Goal: Information Seeking & Learning: Stay updated

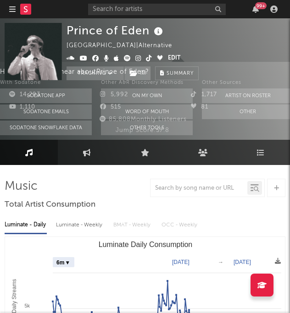
select select "6m"
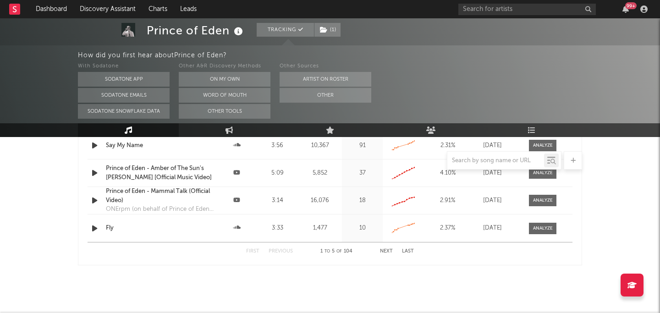
scroll to position [1104, 0]
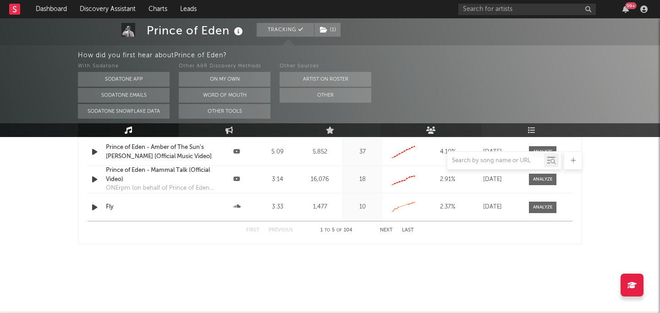
click at [289, 128] on link "Audience" at bounding box center [431, 130] width 101 height 14
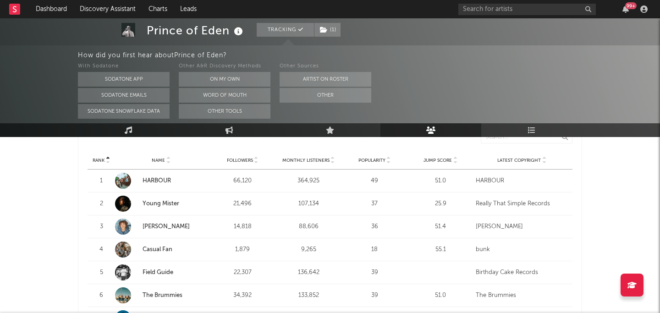
scroll to position [366, 0]
click at [155, 177] on link "HARBOUR" at bounding box center [157, 180] width 28 height 6
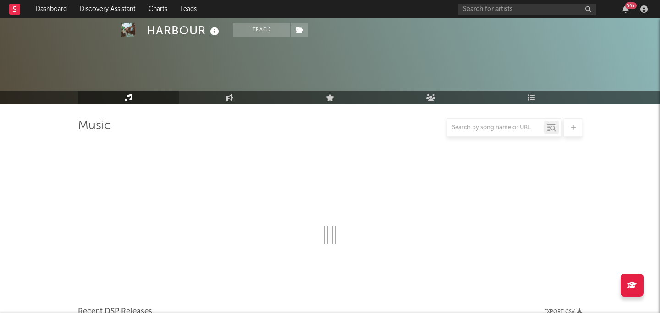
scroll to position [283, 0]
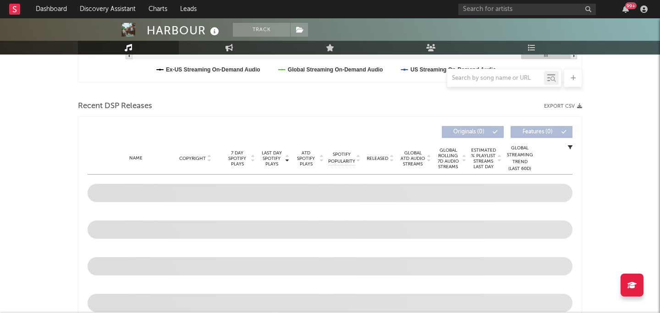
select select "6m"
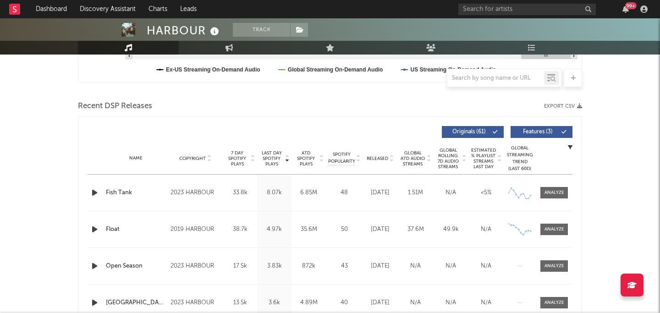
click at [289, 150] on div "Name Copyright Label Album Names Composer Names 7 Day Spotify Plays Last Day Sp…" at bounding box center [330, 159] width 485 height 32
click at [289, 157] on span "Released" at bounding box center [378, 159] width 22 height 6
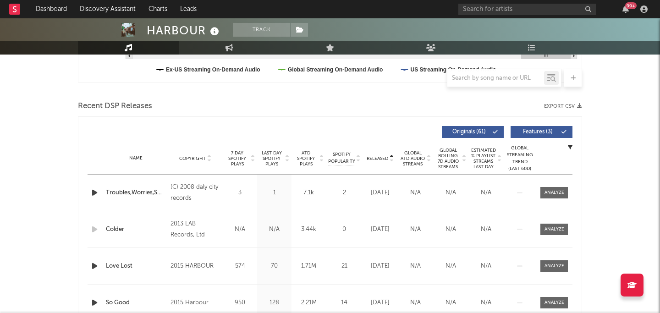
click at [289, 157] on span "Released" at bounding box center [378, 159] width 22 height 6
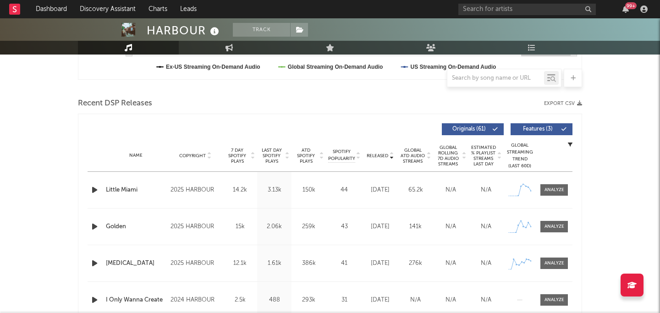
scroll to position [0, 0]
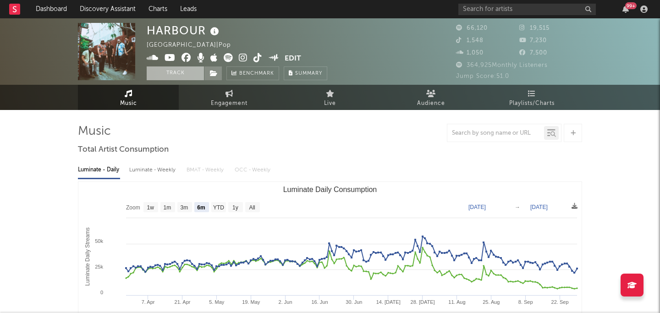
click at [186, 76] on button "Track" at bounding box center [175, 73] width 57 height 14
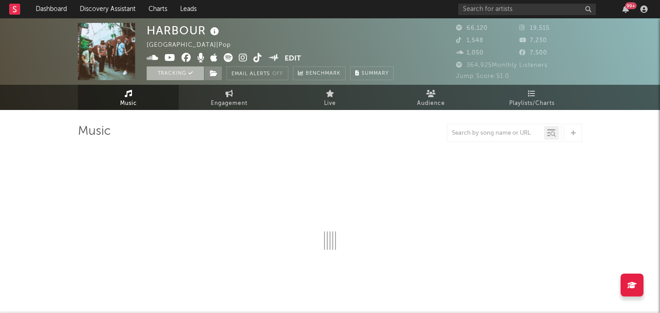
select select "6m"
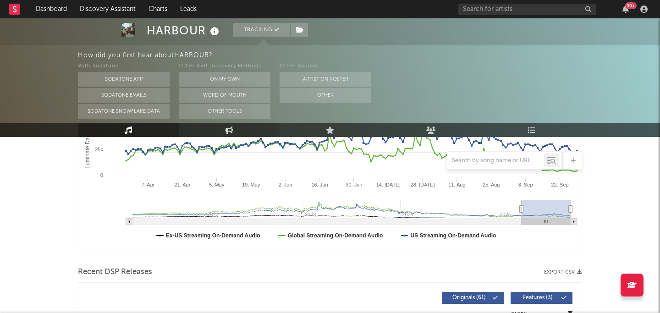
scroll to position [173, 0]
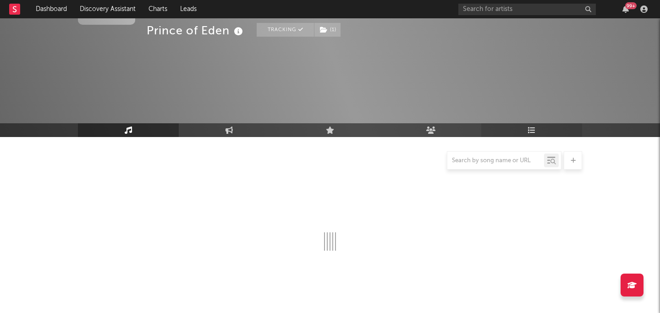
scroll to position [88, 0]
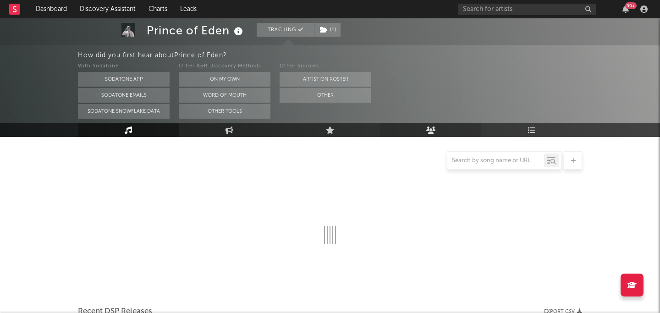
click at [289, 128] on link "Audience" at bounding box center [431, 130] width 101 height 14
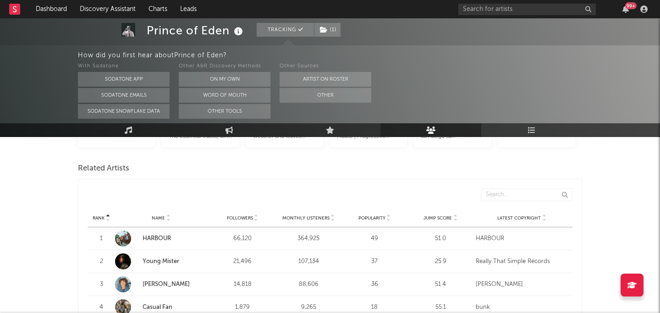
scroll to position [313, 0]
click at [289, 217] on span "Monthly Listeners" at bounding box center [305, 220] width 47 height 6
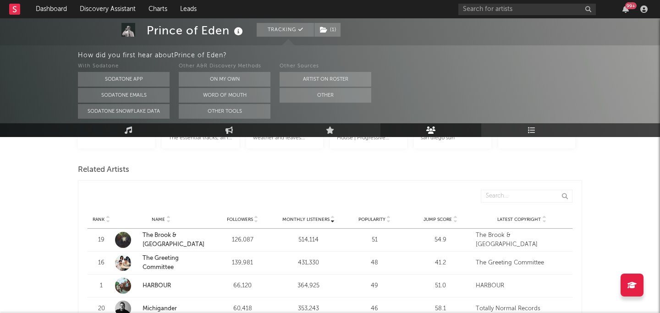
click at [289, 217] on span "Monthly Listeners" at bounding box center [305, 220] width 47 height 6
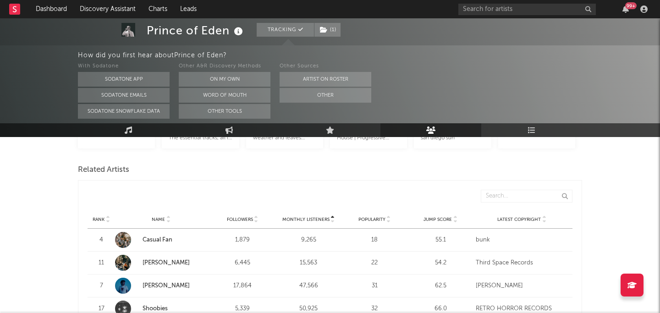
click at [289, 217] on span "Monthly Listeners" at bounding box center [305, 220] width 47 height 6
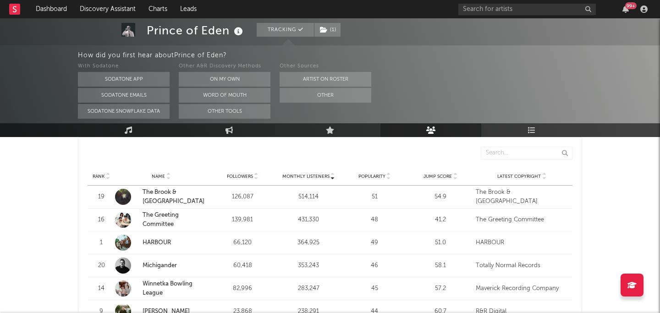
scroll to position [353, 0]
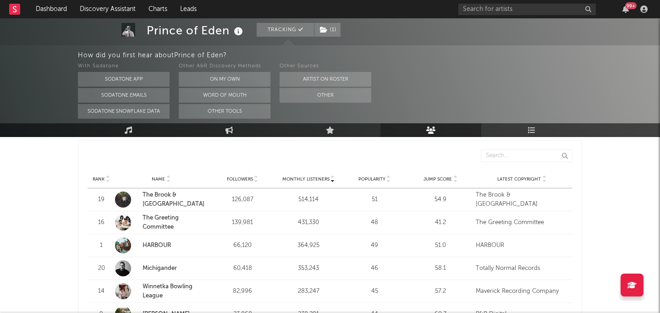
click at [187, 192] on link "The Brook & The Bluff" at bounding box center [174, 199] width 62 height 15
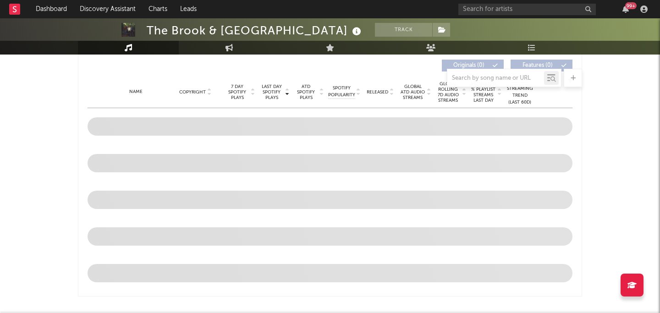
scroll to position [350, 0]
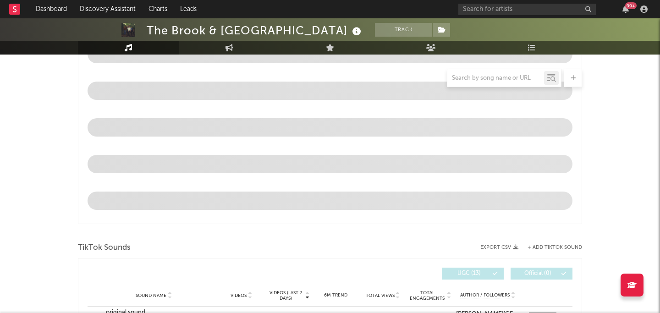
select select "6m"
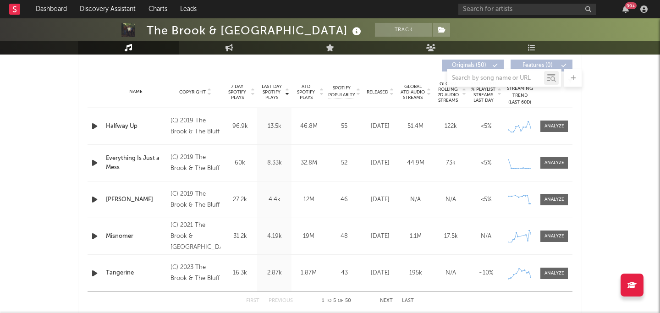
click at [289, 91] on span "Released" at bounding box center [378, 92] width 22 height 6
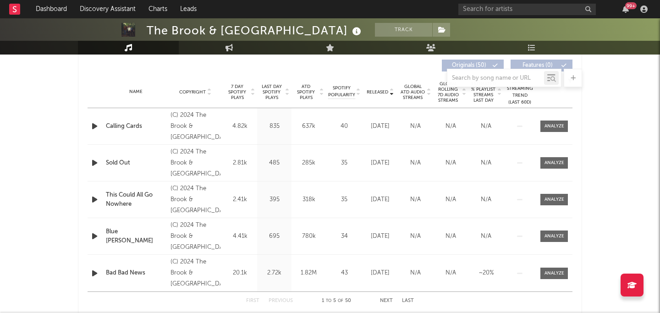
click at [289, 91] on span "Released" at bounding box center [378, 92] width 22 height 6
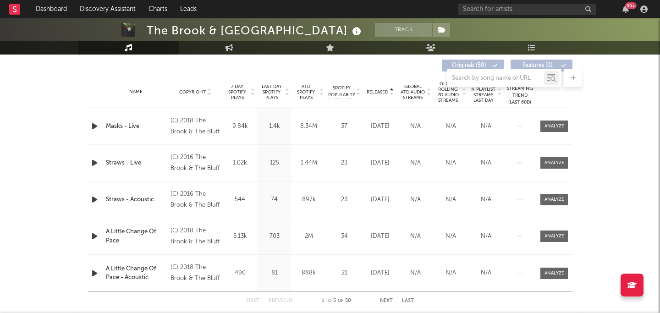
click at [289, 91] on span "Released" at bounding box center [378, 92] width 22 height 6
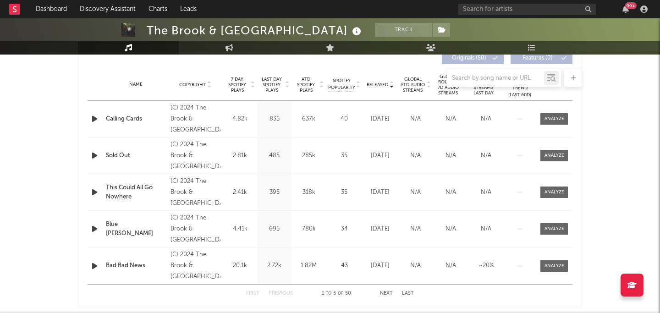
scroll to position [363, 0]
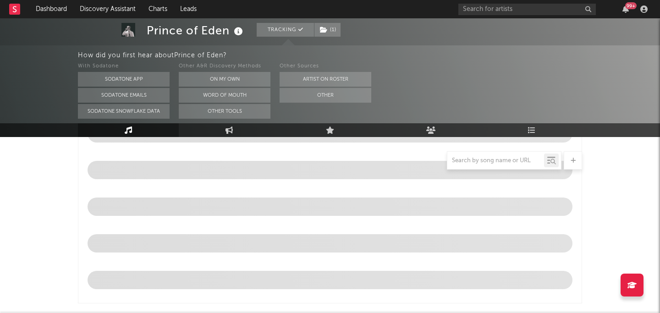
select select "6m"
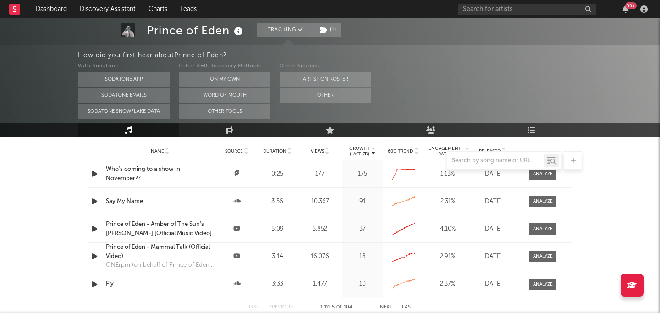
scroll to position [1104, 0]
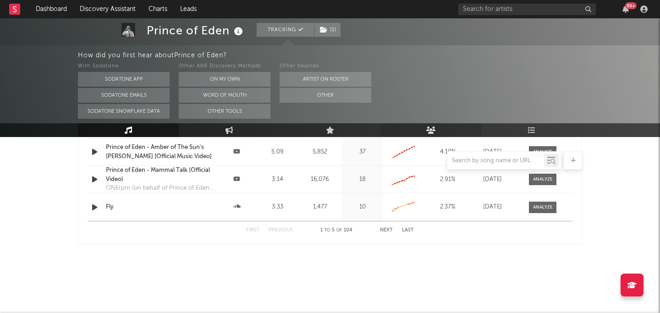
click at [289, 127] on link "Audience" at bounding box center [431, 130] width 101 height 14
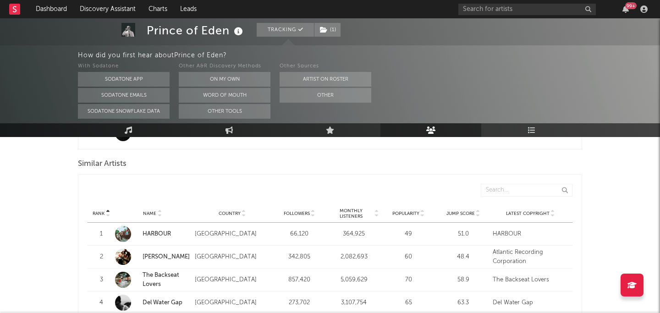
scroll to position [856, 0]
click at [289, 208] on span "Monthly Listeners" at bounding box center [351, 213] width 44 height 11
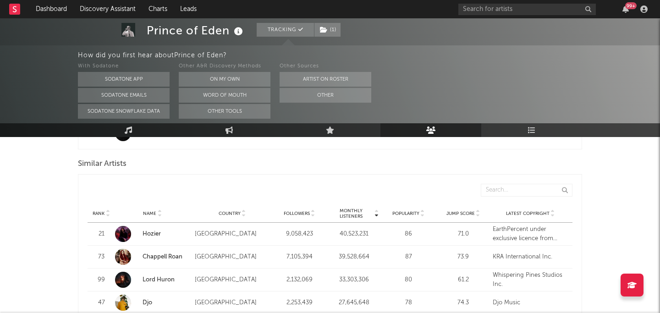
click at [289, 208] on span "Monthly Listeners" at bounding box center [351, 213] width 44 height 11
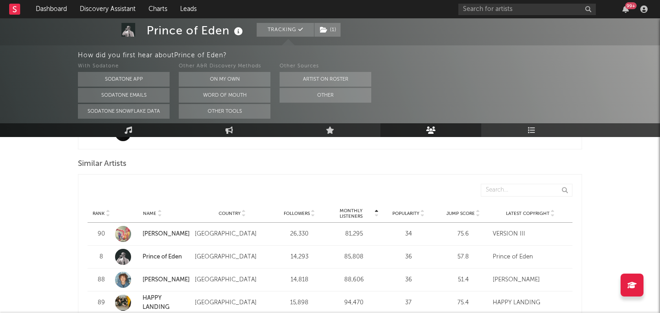
scroll to position [830, 0]
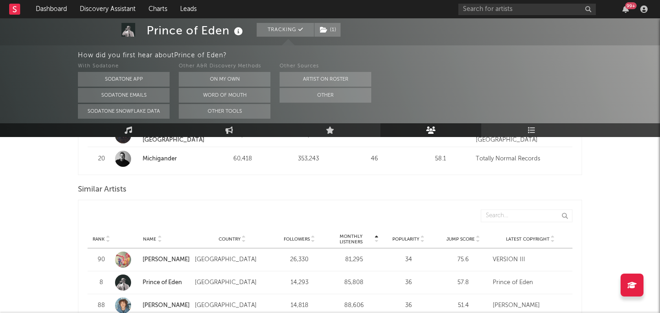
click at [289, 234] on span "Monthly Listeners" at bounding box center [351, 239] width 44 height 11
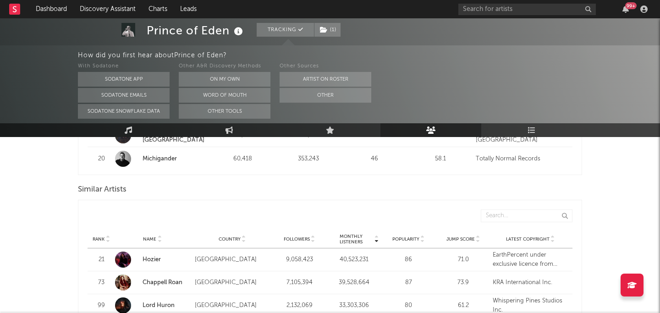
click at [289, 234] on span "Monthly Listeners" at bounding box center [351, 239] width 44 height 11
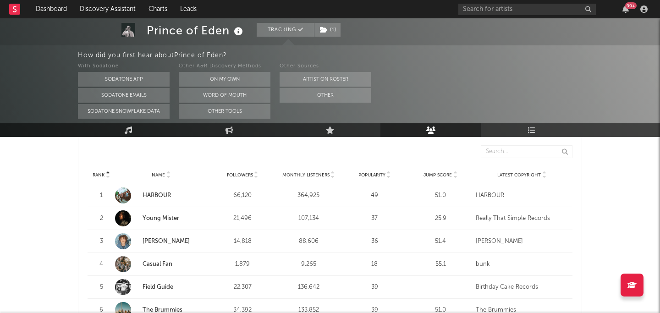
scroll to position [365, 0]
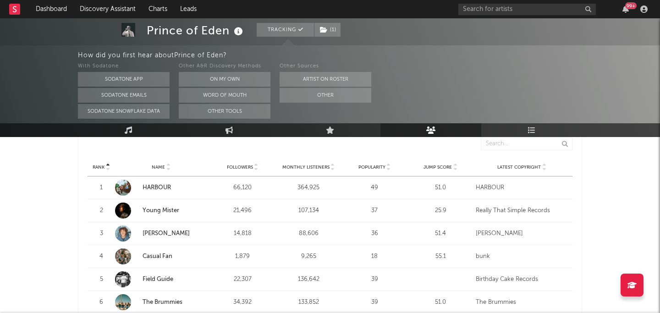
click at [289, 165] on span "Monthly Listeners" at bounding box center [305, 168] width 47 height 6
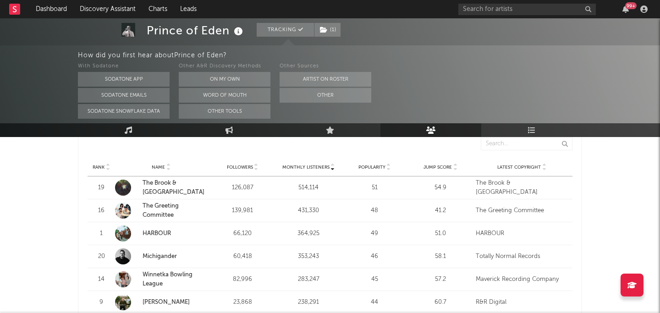
click at [289, 165] on span "Monthly Listeners" at bounding box center [305, 168] width 47 height 6
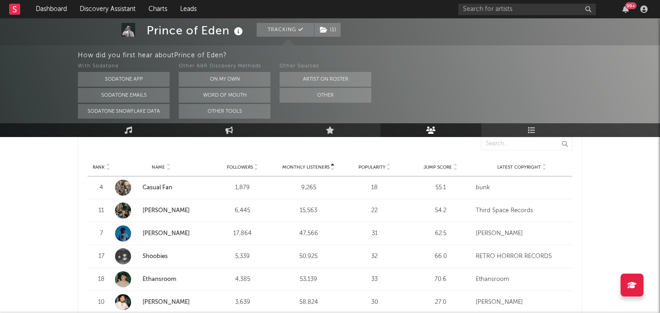
click at [289, 165] on span "Monthly Listeners" at bounding box center [305, 168] width 47 height 6
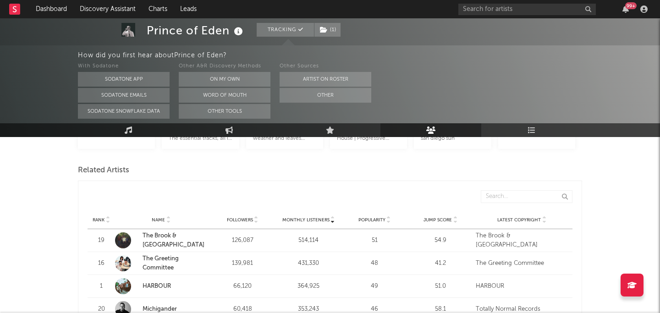
scroll to position [315, 0]
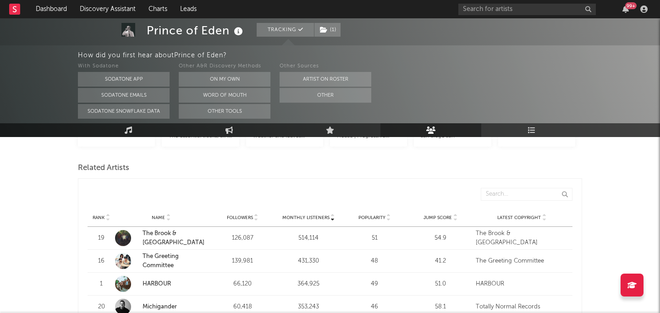
click at [289, 215] on span "Monthly Listeners" at bounding box center [305, 218] width 47 height 6
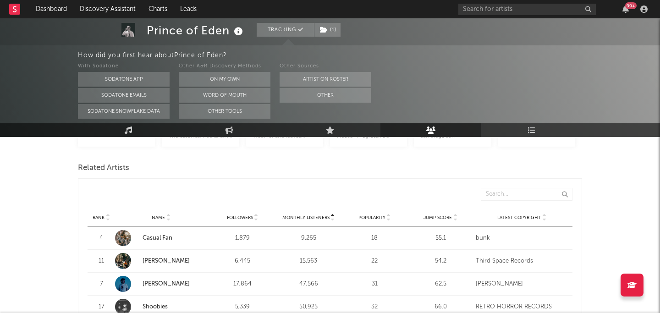
click at [289, 215] on span "Monthly Listeners" at bounding box center [305, 218] width 47 height 6
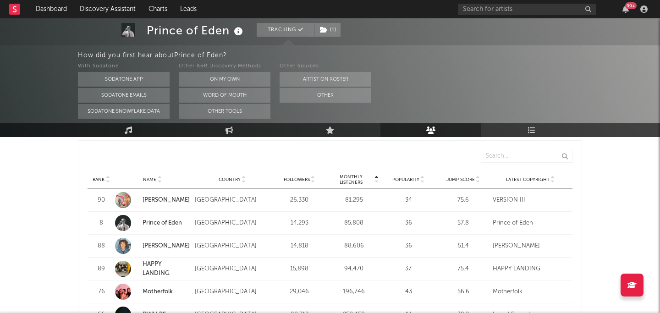
scroll to position [882, 0]
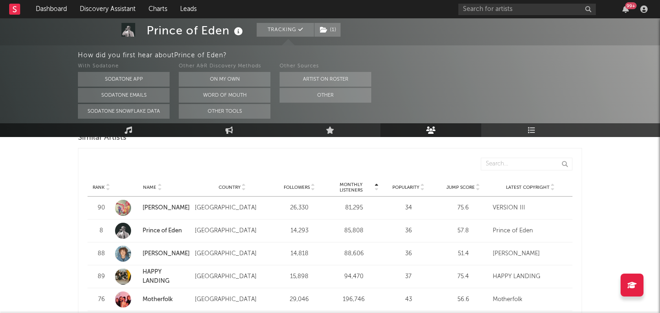
click at [289, 185] on span "Followers" at bounding box center [297, 188] width 26 height 6
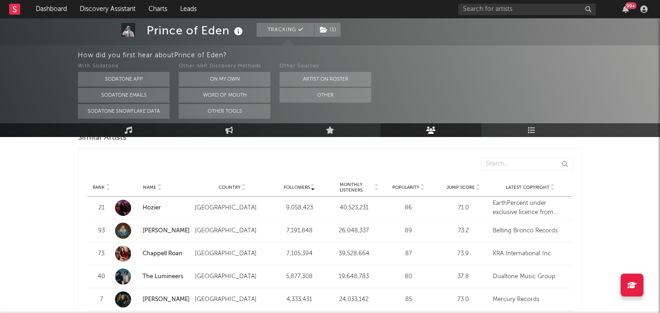
click at [289, 182] on span "Monthly Listeners" at bounding box center [351, 187] width 44 height 11
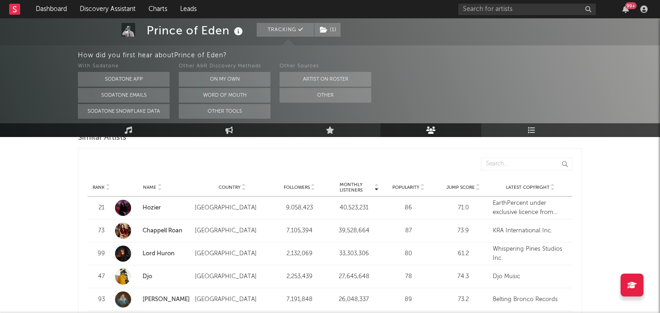
click at [289, 182] on span "Monthly Listeners" at bounding box center [351, 187] width 44 height 11
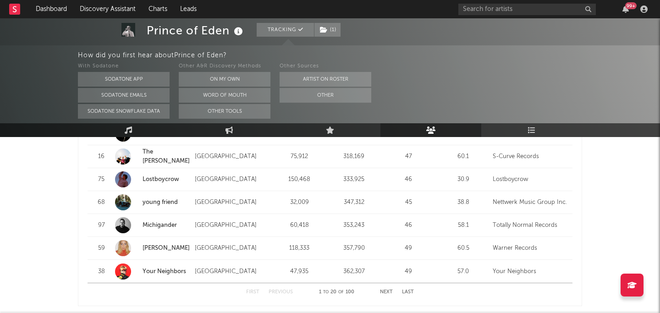
scroll to position [1258, 0]
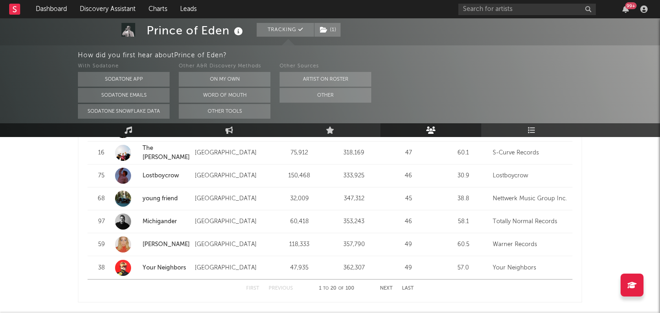
click at [289, 286] on button "Next" at bounding box center [386, 288] width 13 height 5
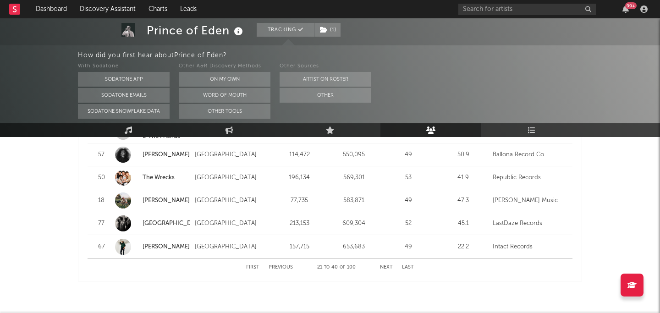
scroll to position [1279, 0]
click at [289, 265] on button "Next" at bounding box center [386, 267] width 13 height 5
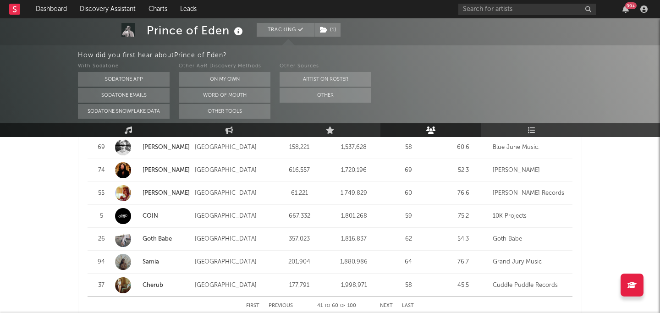
scroll to position [1242, 0]
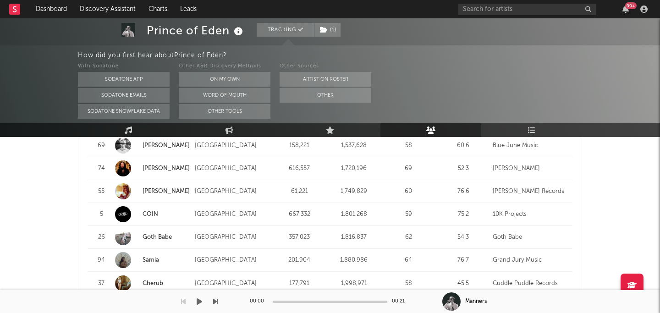
click at [289, 295] on div "First Previous 41 to 60 of 100 Next Last" at bounding box center [330, 304] width 168 height 18
click at [289, 292] on div "00:00 00:21" at bounding box center [330, 301] width 161 height 23
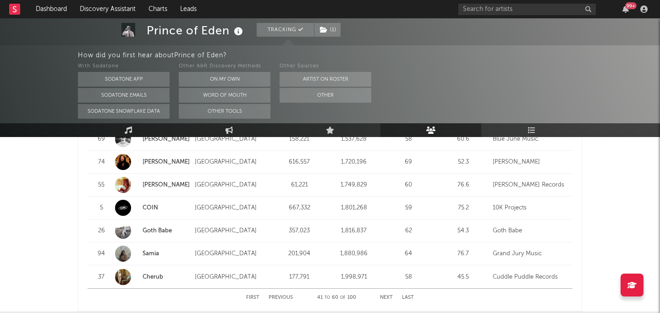
scroll to position [1250, 0]
click at [289, 288] on div "First Previous 41 to 60 of 100 Next Last" at bounding box center [330, 297] width 168 height 18
click at [289, 294] on button "Next" at bounding box center [386, 296] width 13 height 5
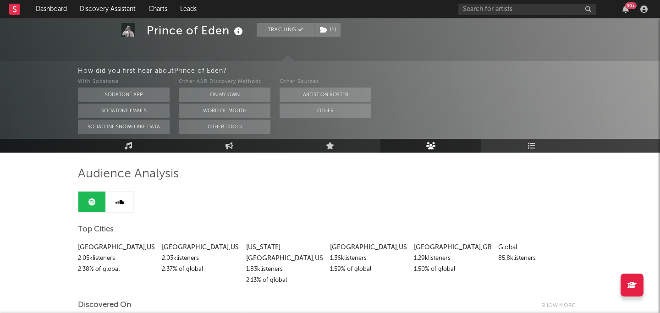
scroll to position [0, 0]
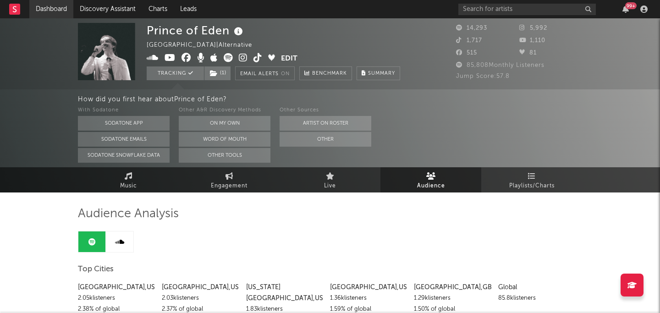
click at [66, 12] on link "Dashboard" at bounding box center [51, 9] width 44 height 18
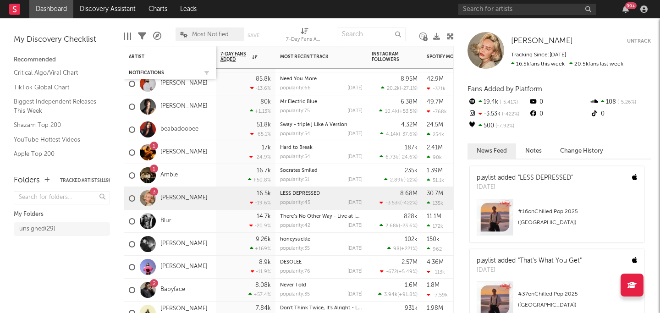
click at [155, 69] on div "Notifications" at bounding box center [170, 72] width 83 height 9
click at [153, 73] on div "Notifications" at bounding box center [163, 73] width 69 height 6
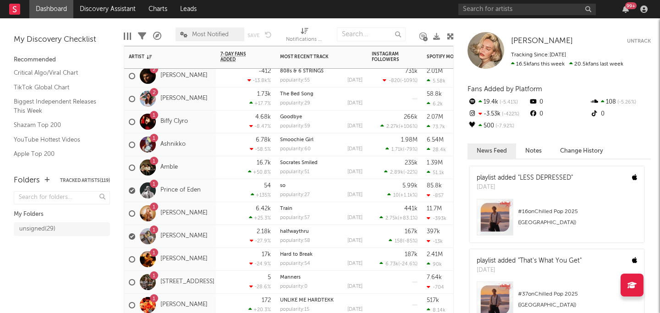
click at [202, 223] on div "1 Chelsea Jordan" at bounding box center [168, 236] width 79 height 27
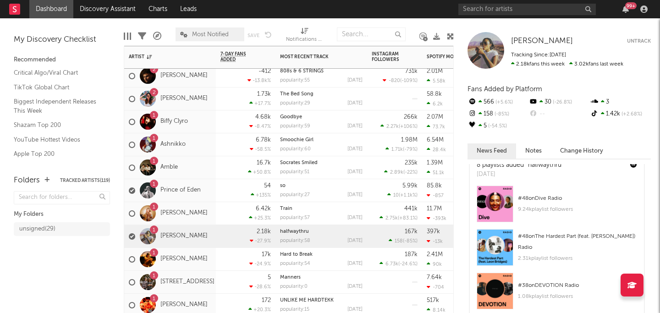
scroll to position [166, 0]
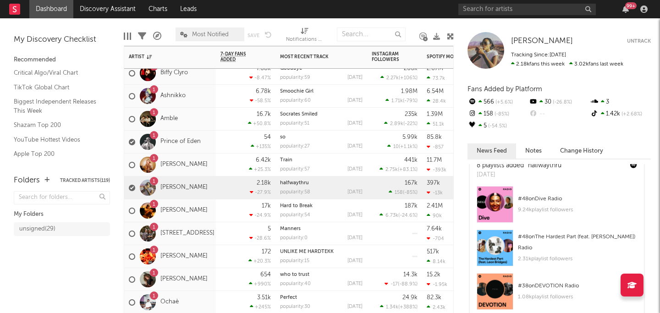
click at [226, 230] on div "5 -28.6 %" at bounding box center [246, 233] width 50 height 22
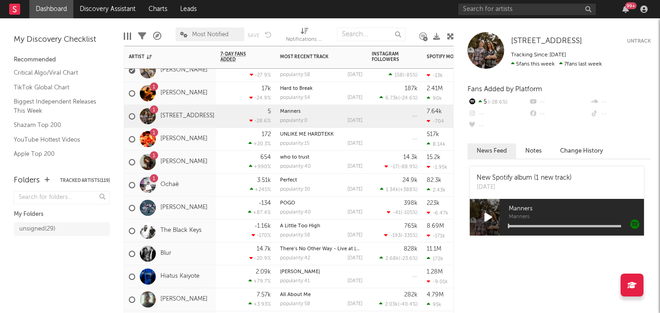
click at [220, 142] on div "172 +20.3 %" at bounding box center [246, 139] width 60 height 23
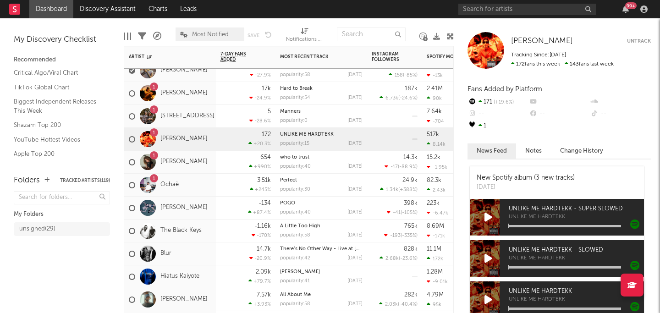
click at [219, 166] on div "654 +990 %" at bounding box center [246, 162] width 60 height 23
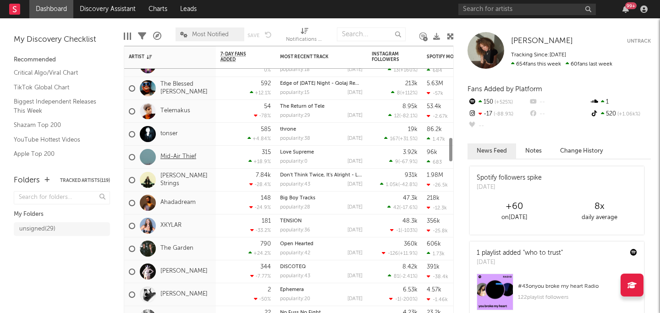
click at [194, 159] on link "Mid-Air Thief" at bounding box center [179, 157] width 36 height 8
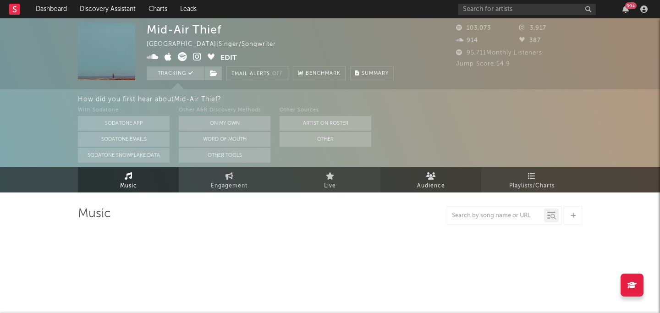
select select "6m"
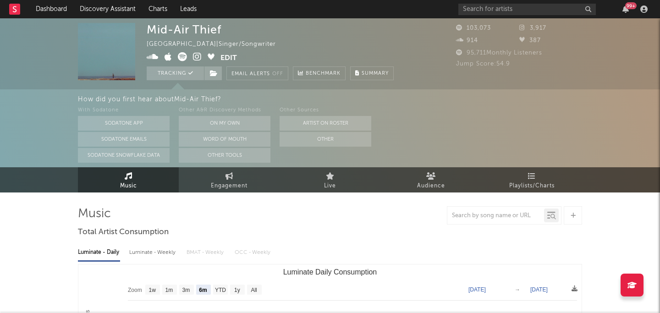
select select "6m"
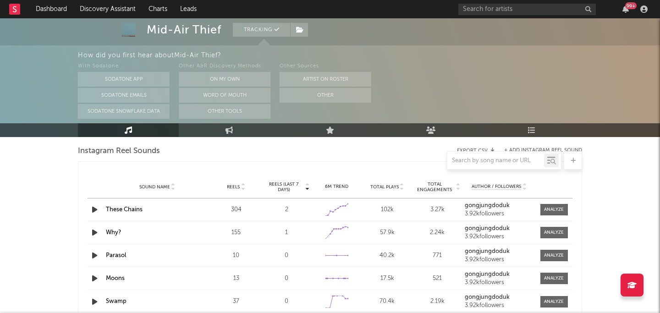
scroll to position [924, 0]
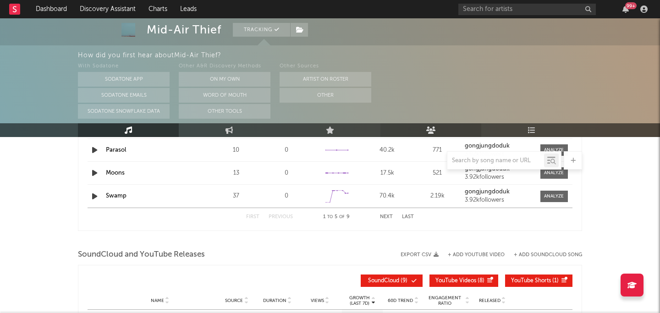
click at [289, 125] on link "Audience" at bounding box center [431, 130] width 101 height 14
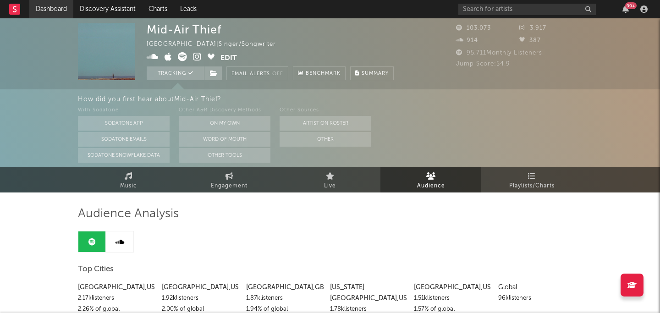
click at [48, 7] on link "Dashboard" at bounding box center [51, 9] width 44 height 18
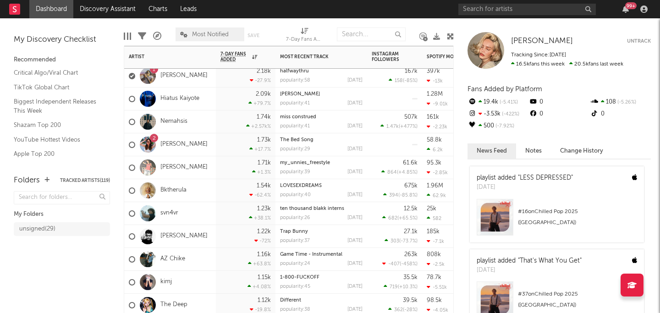
click at [208, 147] on div "2 Katerina Lomis" at bounding box center [170, 144] width 92 height 23
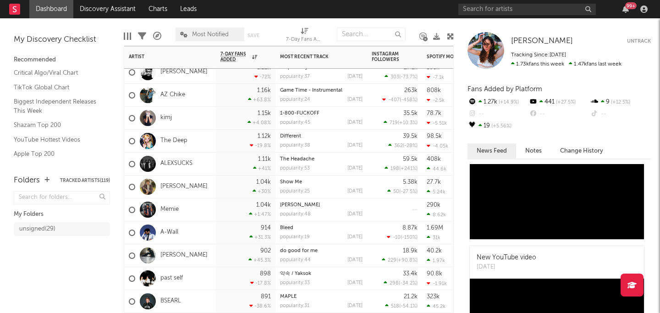
scroll to position [163, 0]
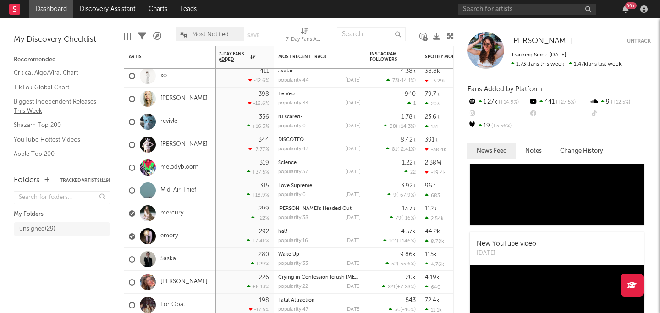
click at [72, 102] on link "Biggest Independent Releases This Week" at bounding box center [57, 106] width 87 height 19
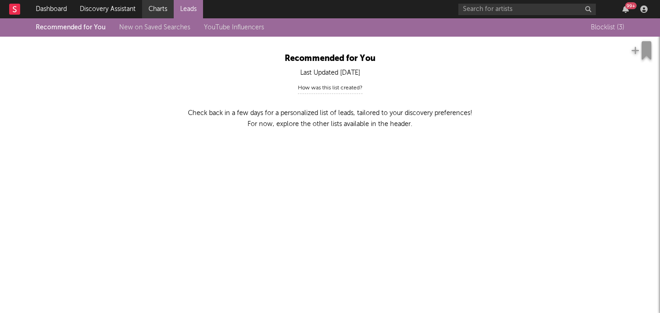
click at [164, 3] on link "Charts" at bounding box center [158, 9] width 32 height 18
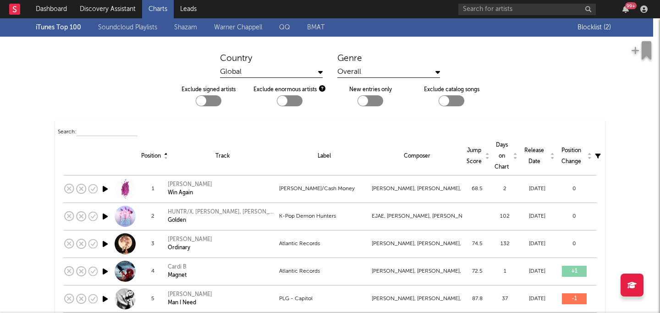
click at [237, 30] on link "Warner Chappell" at bounding box center [238, 27] width 48 height 11
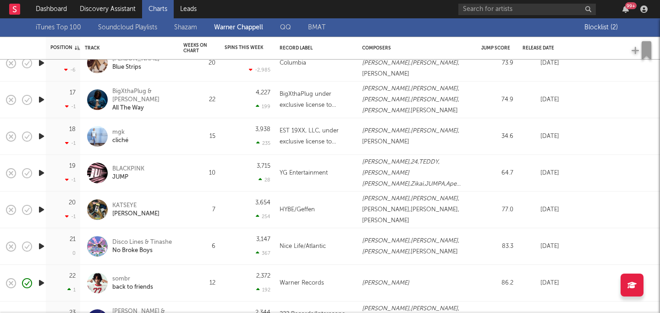
click at [188, 29] on link "Shazam" at bounding box center [185, 27] width 23 height 11
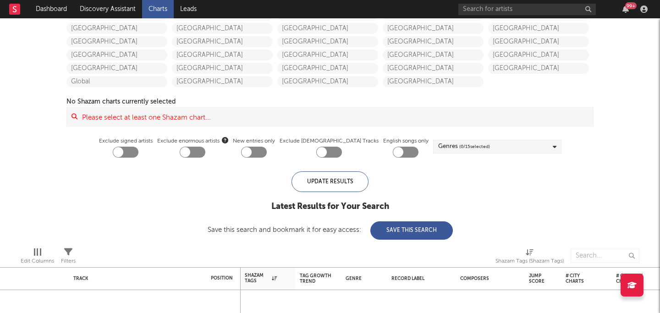
click at [268, 118] on input at bounding box center [336, 117] width 516 height 18
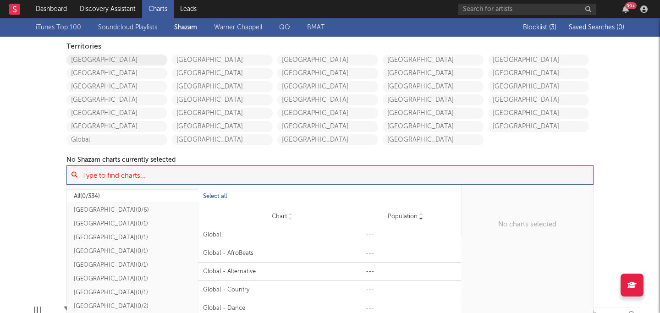
click at [119, 58] on link "[GEOGRAPHIC_DATA]" at bounding box center [116, 60] width 101 height 11
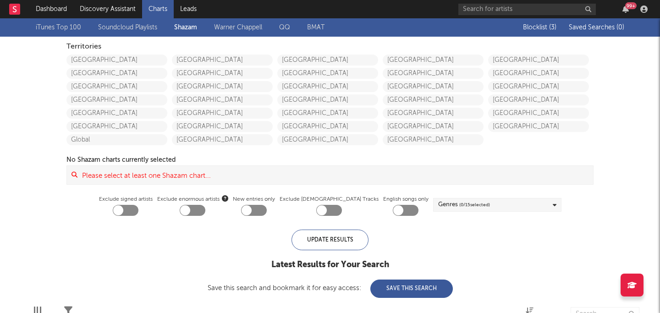
checkbox input "true"
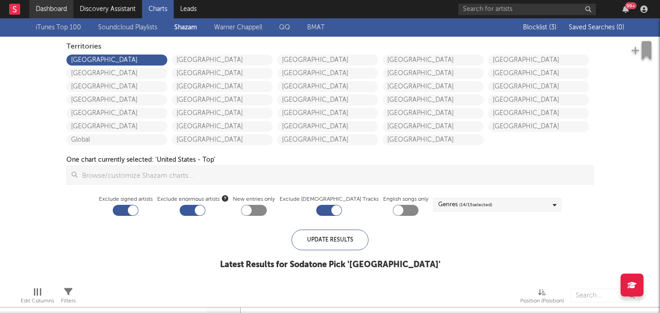
click at [61, 5] on link "Dashboard" at bounding box center [51, 9] width 44 height 18
